Goal: Task Accomplishment & Management: Manage account settings

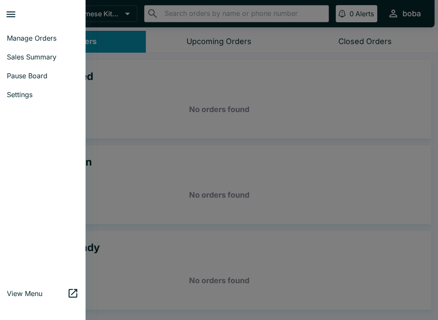
click at [16, 79] on span "Pause Board" at bounding box center [43, 75] width 72 height 9
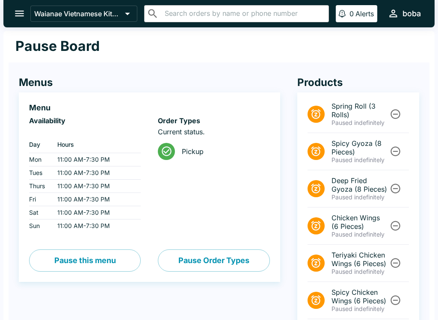
click at [201, 260] on button "Pause Order Types" at bounding box center [214, 260] width 112 height 22
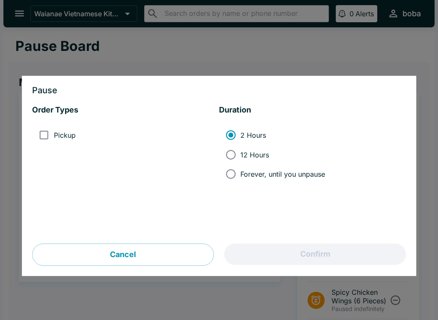
click at [46, 132] on input "Pickup" at bounding box center [43, 135] width 19 height 19
checkbox input "true"
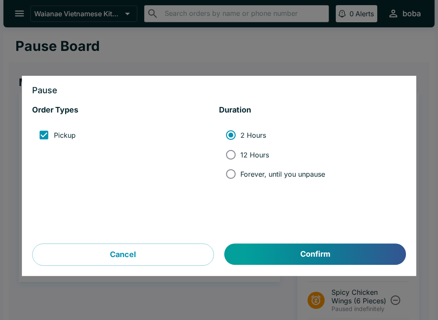
click at [252, 182] on label "Forever, until you unpause" at bounding box center [273, 173] width 104 height 19
click at [240, 182] on input "Forever, until you unpause" at bounding box center [230, 173] width 19 height 19
radio input "true"
click at [243, 172] on span "Forever, until you unpause" at bounding box center [282, 174] width 85 height 9
click at [240, 172] on input "Forever, until you unpause" at bounding box center [230, 173] width 19 height 19
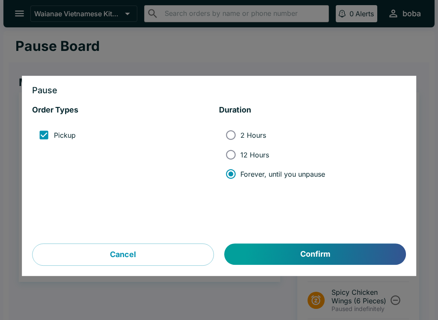
click at [271, 253] on button "Confirm" at bounding box center [315, 254] width 181 height 21
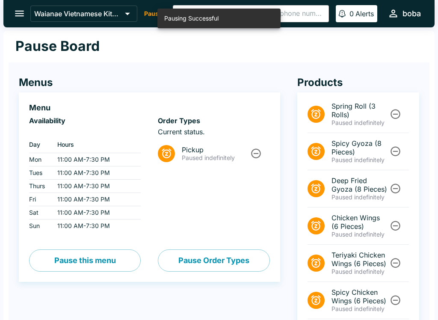
click at [16, 13] on icon "open drawer" at bounding box center [19, 14] width 9 height 6
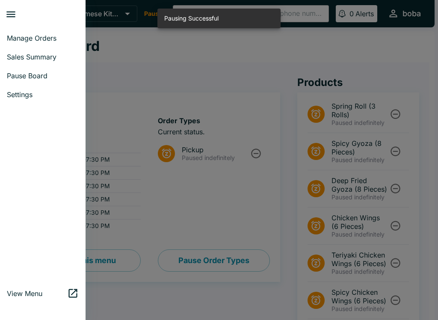
click at [26, 33] on link "Manage Orders" at bounding box center [43, 38] width 86 height 19
